Goal: Task Accomplishment & Management: Use online tool/utility

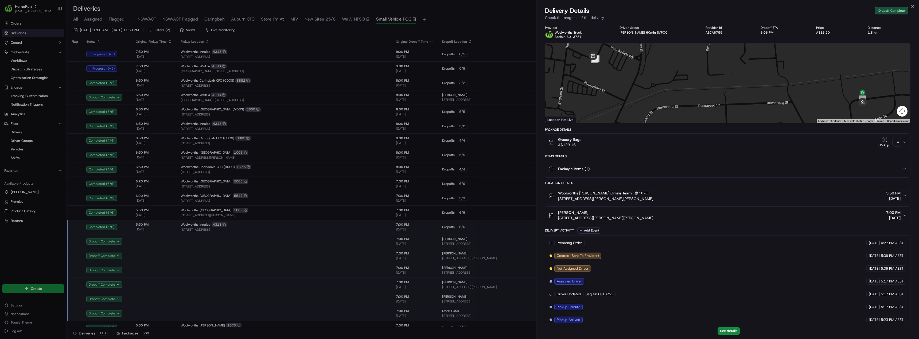
scroll to position [34, 0]
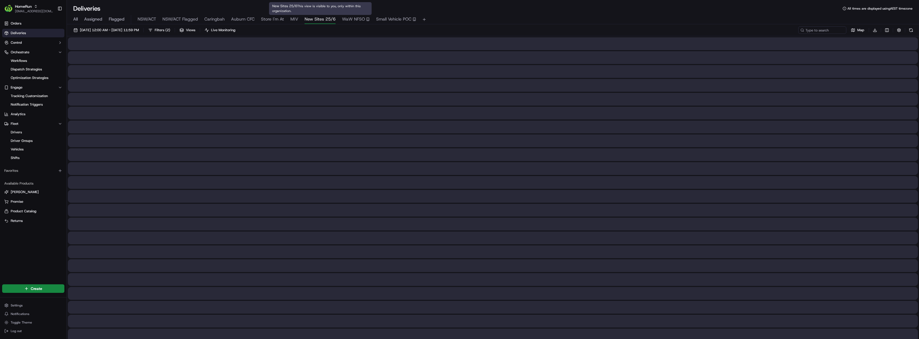
click at [319, 20] on span "New Sites 25/6" at bounding box center [319, 19] width 31 height 6
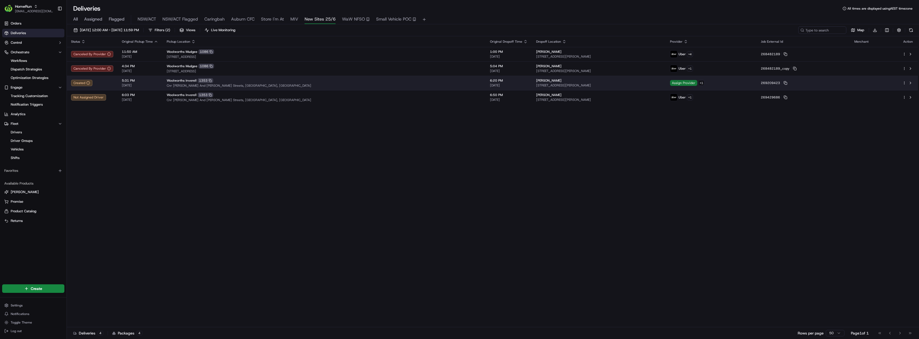
click at [670, 84] on span "Assign Provider" at bounding box center [683, 83] width 27 height 6
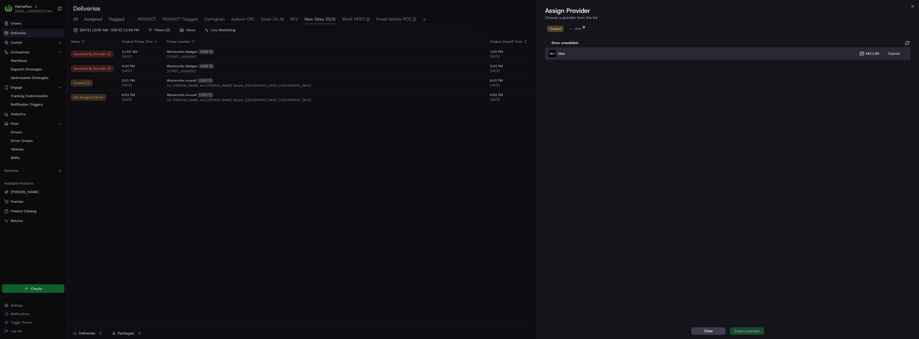
click at [593, 53] on div "Uber A$11.88 Expired" at bounding box center [727, 53] width 365 height 13
click at [906, 43] on button at bounding box center [907, 43] width 6 height 6
click at [674, 57] on div "Uber Dropoff ETA 42 minutes A$11.88" at bounding box center [727, 53] width 365 height 13
click at [751, 329] on div "Assign Provider" at bounding box center [747, 331] width 26 height 5
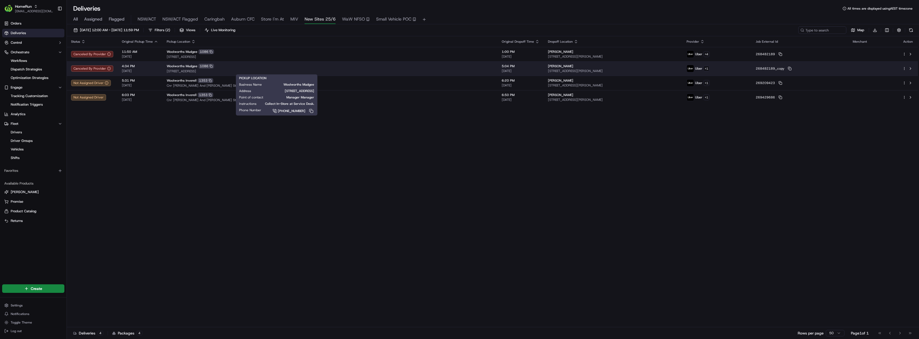
click at [357, 69] on span "[STREET_ADDRESS]" at bounding box center [330, 71] width 326 height 4
click at [902, 68] on html "HomeRun [EMAIL_ADDRESS][DOMAIN_NAME] Toggle Sidebar Orders Deliveries Control O…" at bounding box center [459, 169] width 919 height 339
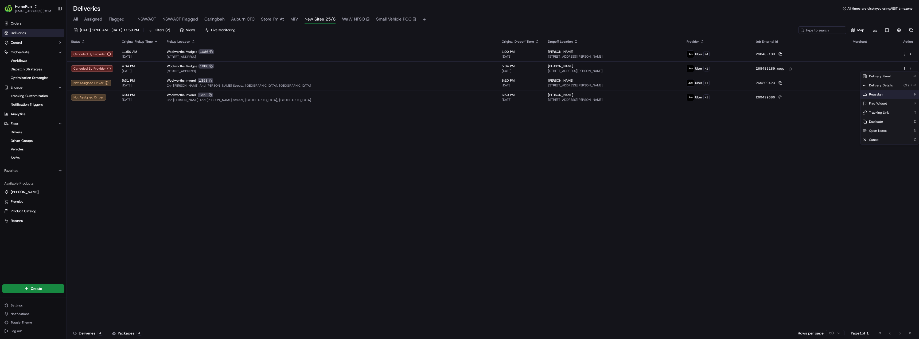
click at [880, 93] on span "Reassign" at bounding box center [876, 94] width 14 height 4
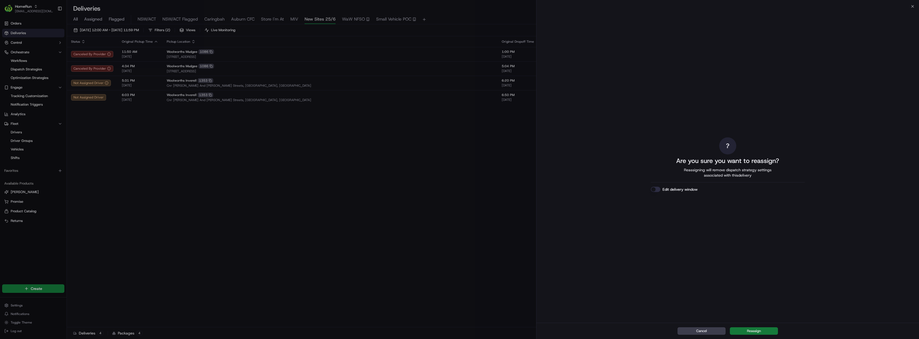
click at [757, 331] on button "Reassign" at bounding box center [754, 331] width 48 height 7
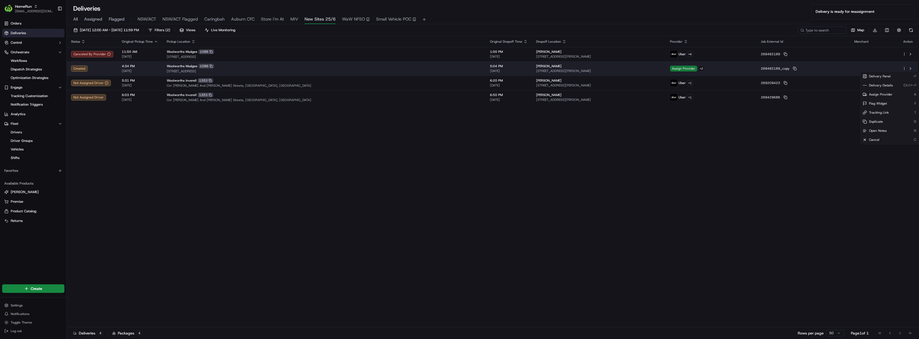
click at [670, 68] on span "Assign Provider" at bounding box center [683, 69] width 27 height 6
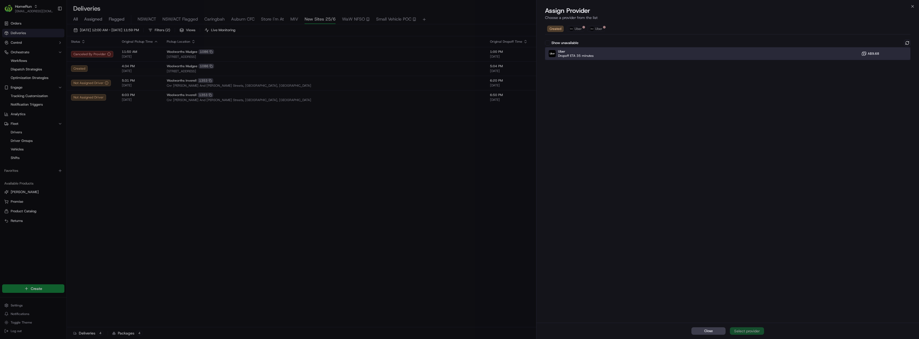
click at [598, 56] on div "Uber Dropoff ETA 35 minutes A$9.68" at bounding box center [727, 53] width 365 height 13
click at [743, 333] on div "Assign Provider" at bounding box center [747, 331] width 26 height 5
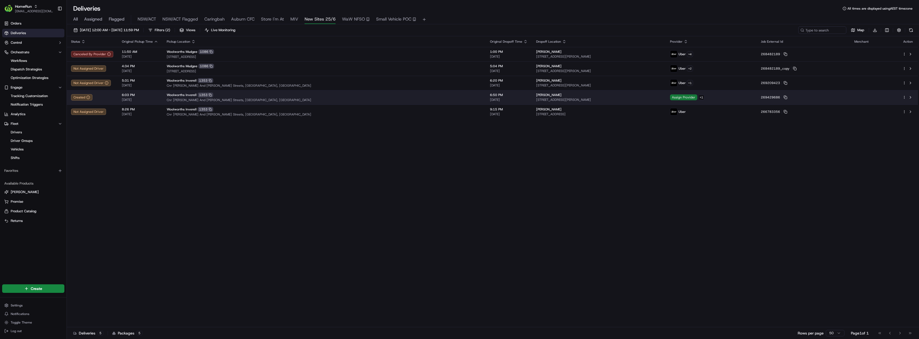
click at [670, 99] on span "Assign Provider" at bounding box center [683, 98] width 27 height 6
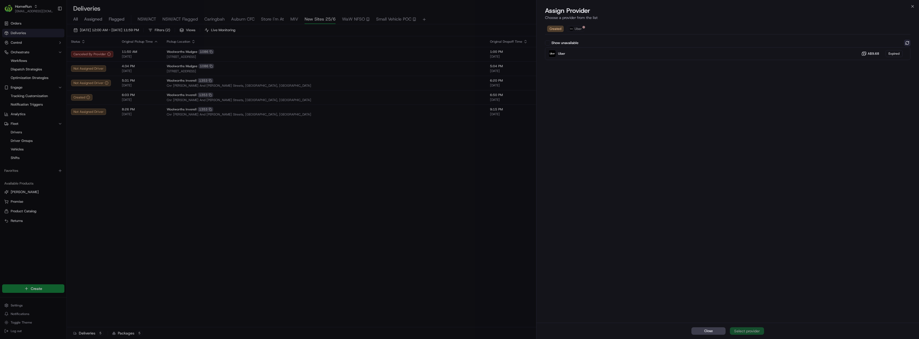
click at [905, 45] on button at bounding box center [907, 43] width 6 height 6
click at [704, 54] on div "Uber Dropoff ETA 46 minutes A$9.68" at bounding box center [727, 53] width 365 height 13
click at [744, 332] on div "Assign Provider" at bounding box center [747, 331] width 26 height 5
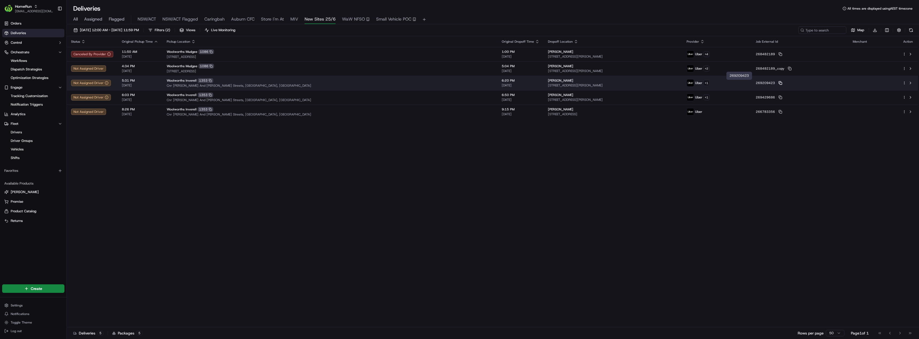
click at [778, 81] on icon at bounding box center [779, 82] width 2 height 2
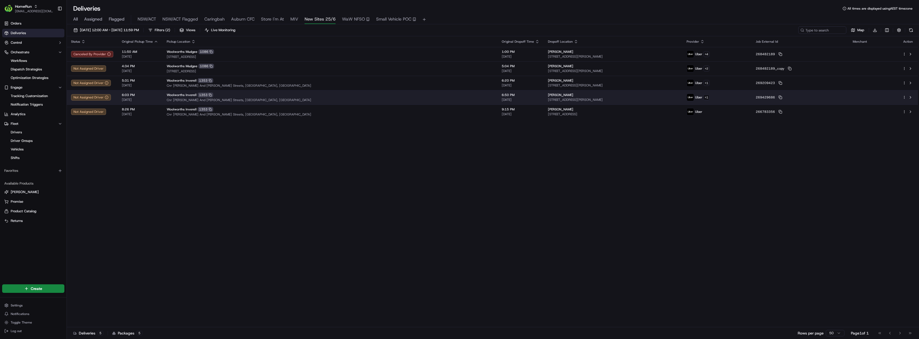
click at [753, 97] on td "269429686" at bounding box center [799, 97] width 97 height 14
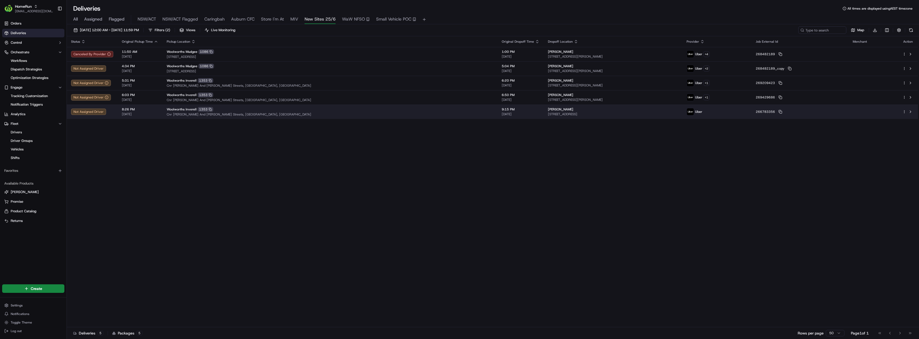
drag, startPoint x: 436, startPoint y: 183, endPoint x: 717, endPoint y: 111, distance: 290.0
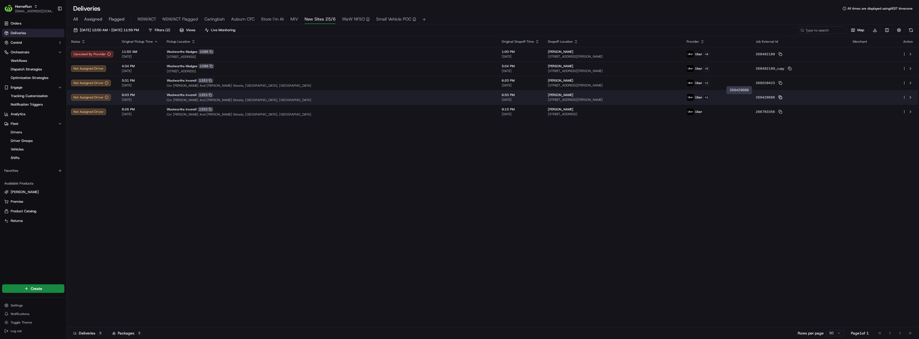
click at [778, 97] on icon at bounding box center [780, 98] width 4 height 4
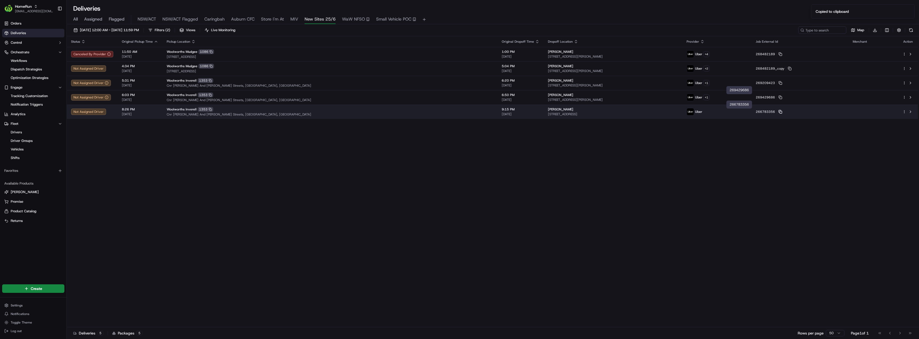
click at [778, 113] on icon at bounding box center [780, 112] width 4 height 4
